Goal: Transaction & Acquisition: Purchase product/service

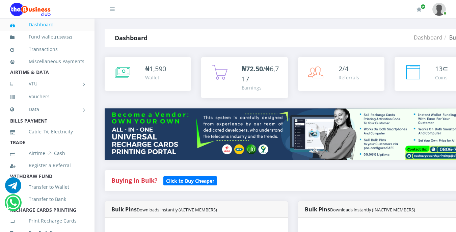
click at [288, 174] on div "Buying in Bulk?   Click to Buy Cheaper" at bounding box center [293, 180] width 376 height 21
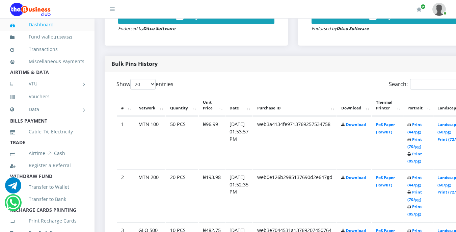
scroll to position [324, 0]
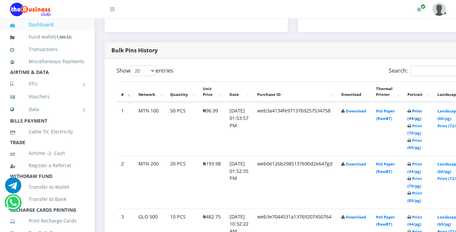
click at [422, 112] on link "Print (44/pg)" at bounding box center [415, 114] width 15 height 12
click at [422, 113] on link "Print (44/pg)" at bounding box center [415, 114] width 15 height 12
click at [422, 112] on link "Print (44/pg)" at bounding box center [415, 114] width 15 height 12
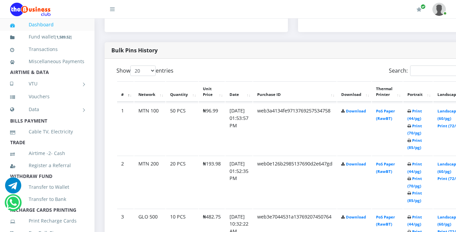
click at [411, 113] on icon at bounding box center [410, 111] width 4 height 4
click at [422, 112] on link "Print (44/pg)" at bounding box center [415, 114] width 15 height 12
click at [426, 109] on td "Print (44/pg) Print (70/pg) Print (85/pg)" at bounding box center [417, 129] width 29 height 52
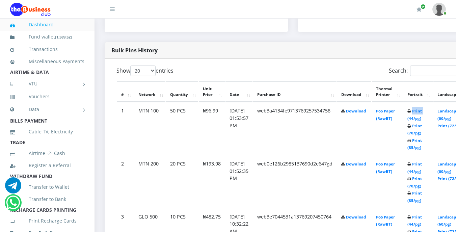
click at [426, 109] on td "Print (44/pg) Print (70/pg) Print (85/pg)" at bounding box center [417, 129] width 29 height 52
click at [422, 111] on link "Print (44/pg)" at bounding box center [415, 114] width 15 height 12
click at [398, 126] on td "PoS Paper (RawBT)" at bounding box center [387, 129] width 31 height 52
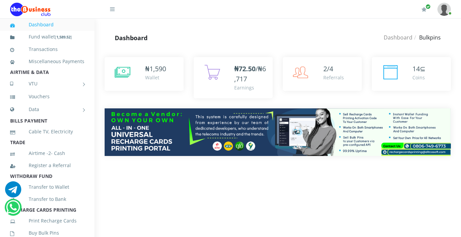
click at [209, 102] on div "₦72.50 /₦6,717 Earnings" at bounding box center [233, 82] width 89 height 51
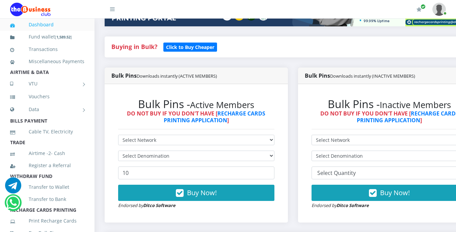
scroll to position [230, 0]
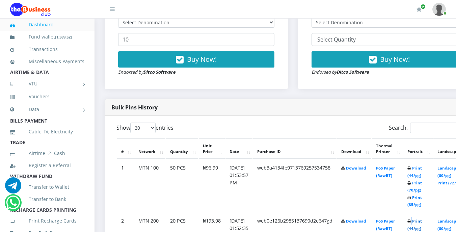
scroll to position [270, 0]
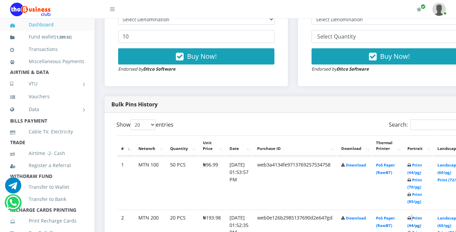
click at [422, 215] on link "Print (44/pg)" at bounding box center [415, 221] width 15 height 12
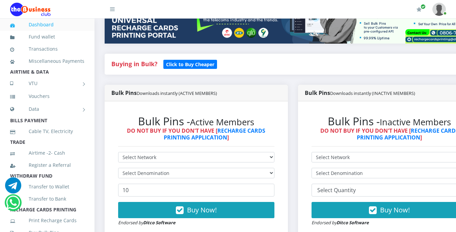
scroll to position [122, 0]
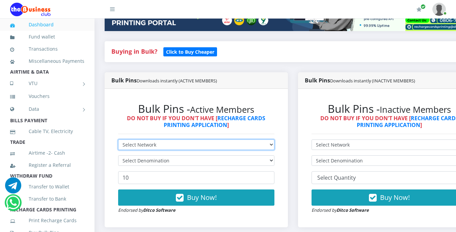
click at [178, 144] on select "Select Network MTN Globacom 9Mobile Airtel" at bounding box center [196, 144] width 156 height 10
click at [118, 140] on select "Select Network MTN Globacom 9Mobile Airtel" at bounding box center [196, 144] width 156 height 10
click at [169, 146] on select "Select Network MTN Globacom 9Mobile Airtel" at bounding box center [196, 144] width 156 height 10
select select "MTN"
click at [118, 140] on select "Select Network MTN Globacom 9Mobile Airtel" at bounding box center [196, 144] width 156 height 10
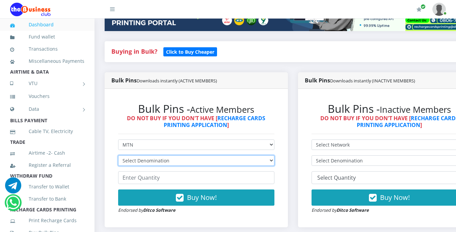
click at [169, 162] on select "Select Denomination MTN NGN100 - ₦96.99 MTN NGN200 - ₦193.98 MTN NGN400 - ₦387.…" at bounding box center [196, 160] width 156 height 10
select select "96.99-100"
click at [118, 156] on select "Select Denomination MTN NGN100 - ₦96.99 MTN NGN200 - ₦193.98 MTN NGN400 - ₦387.…" at bounding box center [196, 160] width 156 height 10
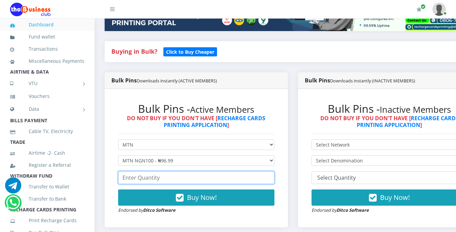
click at [166, 182] on input "number" at bounding box center [196, 177] width 156 height 13
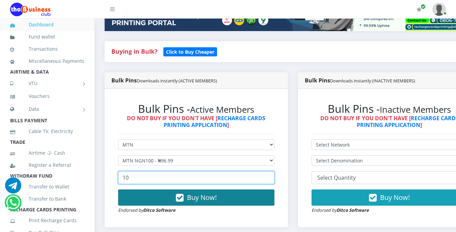
type input "10"
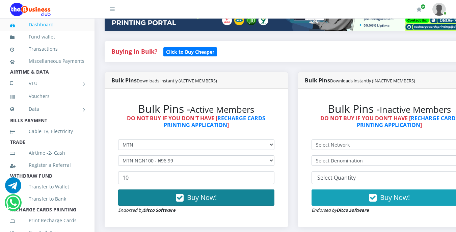
click at [188, 198] on button "Buy Now!" at bounding box center [196, 197] width 156 height 16
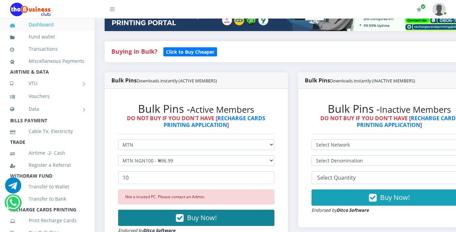
click at [191, 211] on button "Buy Now!" at bounding box center [196, 218] width 156 height 16
click at [192, 214] on span "Buy Now!" at bounding box center [202, 217] width 30 height 9
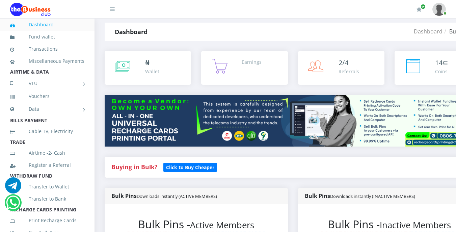
scroll to position [0, 0]
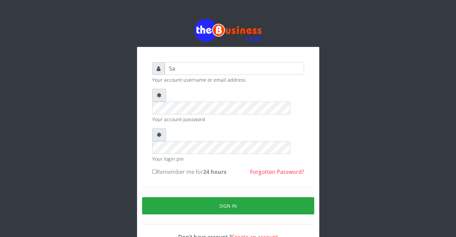
type input "S"
type input "Sarahadesode"
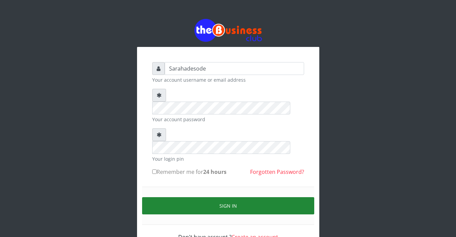
click at [223, 197] on button "Sign in" at bounding box center [228, 205] width 172 height 17
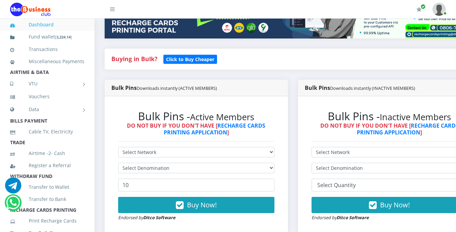
scroll to position [135, 0]
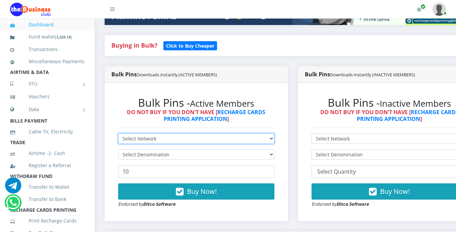
click at [186, 138] on select "Select Network MTN Globacom 9Mobile Airtel" at bounding box center [196, 138] width 156 height 10
select select "MTN"
click at [118, 134] on select "Select Network MTN Globacom 9Mobile Airtel" at bounding box center [196, 138] width 156 height 10
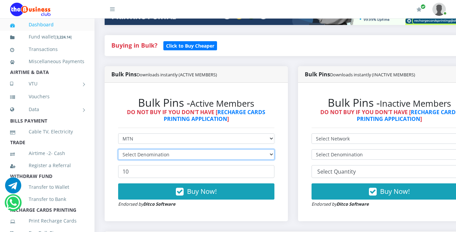
click at [178, 155] on select "Select Denomination" at bounding box center [196, 154] width 156 height 10
click at [168, 155] on select "Select Denomination" at bounding box center [196, 154] width 156 height 10
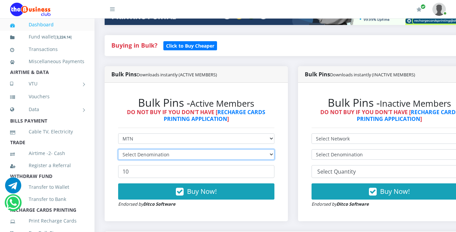
click at [168, 155] on select "Select Denomination" at bounding box center [196, 154] width 156 height 10
click at [168, 155] on select "Select Denomination MTN NGN100 - ₦96.99 MTN NGN200 - ₦193.98 MTN NGN400 - ₦387.…" at bounding box center [196, 154] width 156 height 10
select select "193.98-200"
click at [118, 150] on select "Select Denomination MTN NGN100 - ₦96.99 MTN NGN200 - ₦193.98 MTN NGN400 - ₦387.…" at bounding box center [196, 154] width 156 height 10
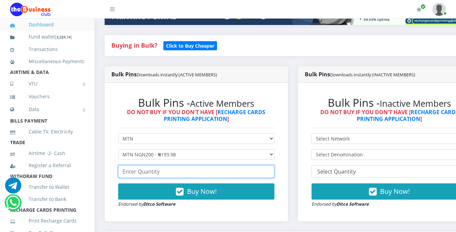
click at [168, 174] on input "number" at bounding box center [196, 171] width 156 height 13
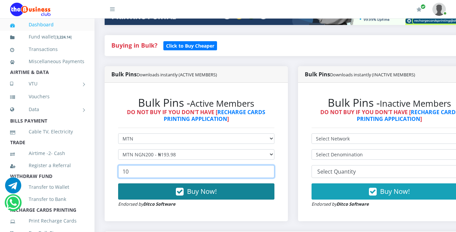
type input "10"
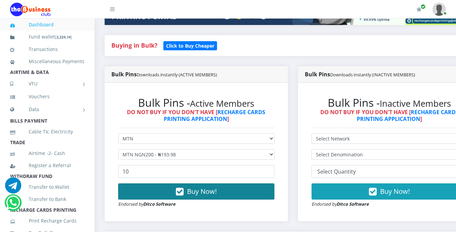
click at [199, 191] on span "Buy Now!" at bounding box center [202, 191] width 30 height 9
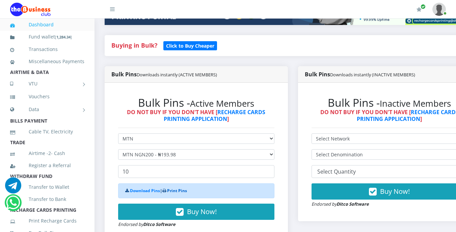
click at [184, 190] on link "Print Pins" at bounding box center [177, 191] width 20 height 6
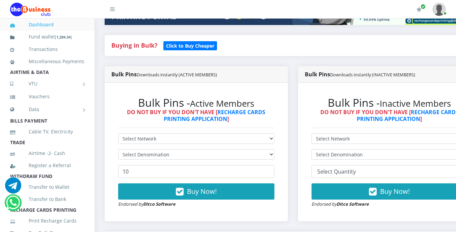
click at [49, 77] on li "AIRTIME & DATA" at bounding box center [47, 72] width 95 height 9
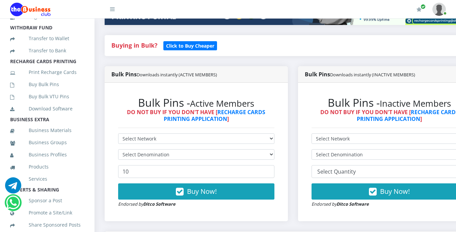
scroll to position [162, 0]
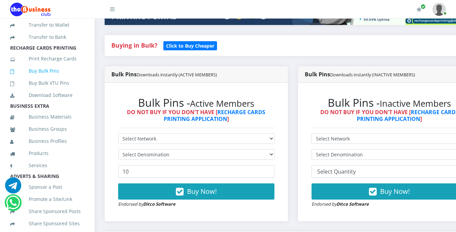
click at [48, 79] on link "Buy Bulk Pins" at bounding box center [47, 71] width 74 height 16
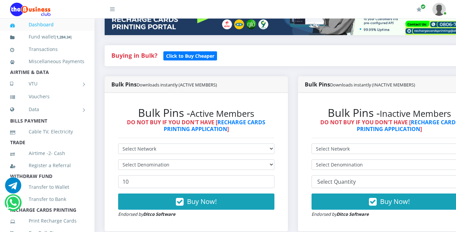
scroll to position [162, 0]
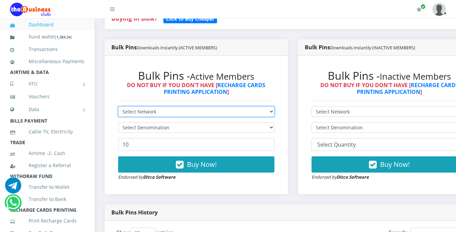
click at [145, 112] on select "Select Network MTN Globacom 9Mobile Airtel" at bounding box center [196, 111] width 156 height 10
select select "MTN"
click at [118, 107] on select "Select Network MTN Globacom 9Mobile Airtel" at bounding box center [196, 111] width 156 height 10
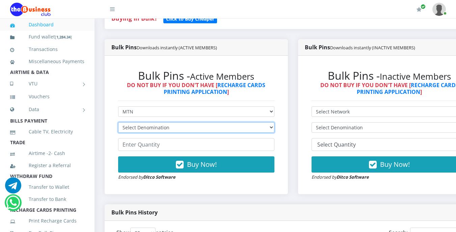
click at [149, 126] on select "Select Denomination MTN NGN100 - ₦96.99 MTN NGN200 - ₦193.98 MTN NGN400 - ₦387.…" at bounding box center [196, 127] width 156 height 10
select select "96.99-100"
click at [118, 123] on select "Select Denomination MTN NGN100 - ₦96.99 MTN NGN200 - ₦193.98 MTN NGN400 - ₦387.…" at bounding box center [196, 127] width 156 height 10
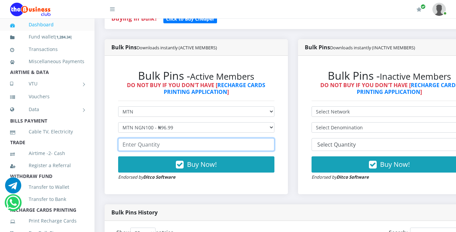
click at [161, 149] on input "number" at bounding box center [196, 144] width 156 height 13
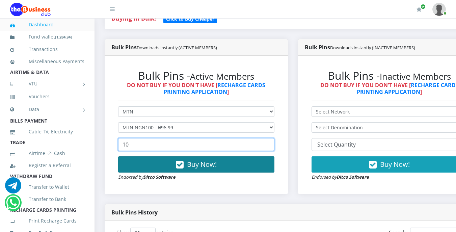
type input "10"
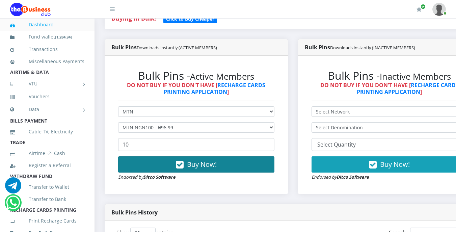
click at [190, 162] on span "Buy Now!" at bounding box center [202, 164] width 30 height 9
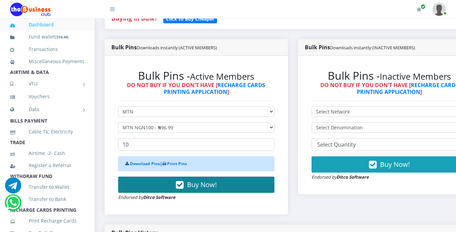
click at [190, 162] on div "Download Pins | Print Pins" at bounding box center [196, 163] width 156 height 15
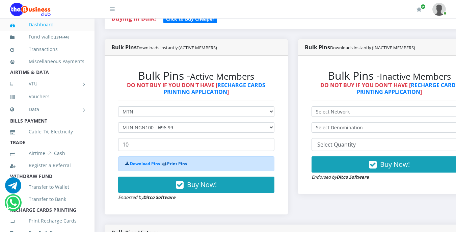
click at [184, 164] on link "Print Pins" at bounding box center [177, 164] width 20 height 6
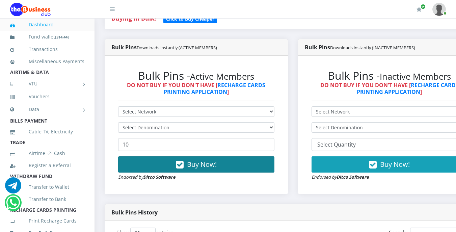
click at [240, 169] on button "Buy Now!" at bounding box center [196, 164] width 156 height 16
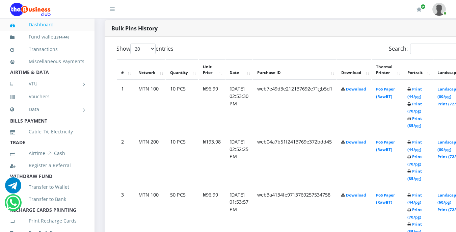
scroll to position [365, 0]
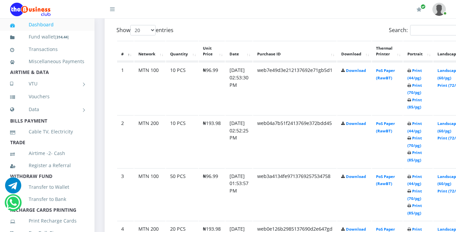
click at [422, 71] on b "Print (44/pg) Print (70/pg) Print (85/pg)" at bounding box center [415, 89] width 15 height 42
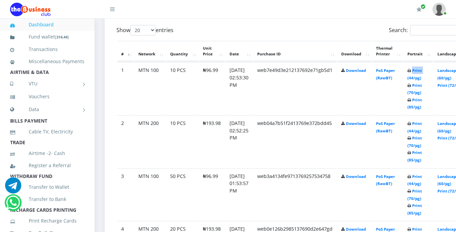
click at [414, 80] on td "Print (44/pg) Print (70/pg) Print (85/pg)" at bounding box center [417, 88] width 29 height 52
click at [422, 71] on link "Print (44/pg)" at bounding box center [415, 74] width 15 height 12
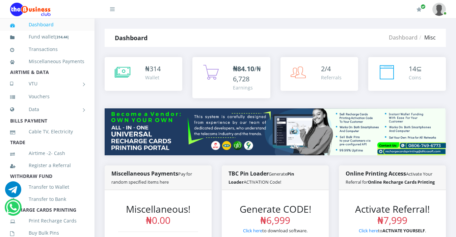
click at [51, 77] on li "AIRTIME & DATA" at bounding box center [47, 72] width 95 height 9
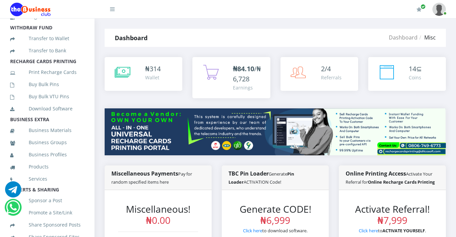
scroll to position [162, 0]
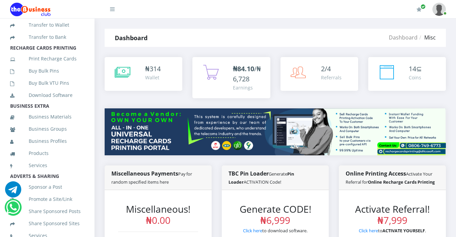
click at [46, 79] on link "Buy Bulk Pins" at bounding box center [47, 71] width 74 height 16
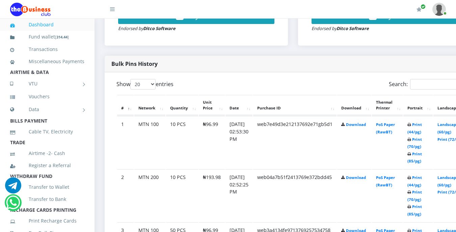
scroll to position [324, 0]
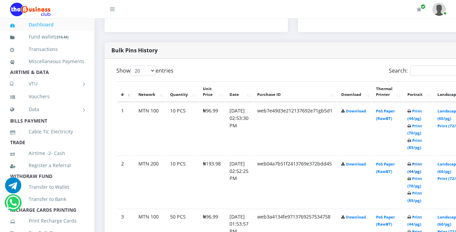
click at [422, 166] on link "Print (44/pg)" at bounding box center [415, 167] width 15 height 12
